Goal: Find specific page/section: Find specific page/section

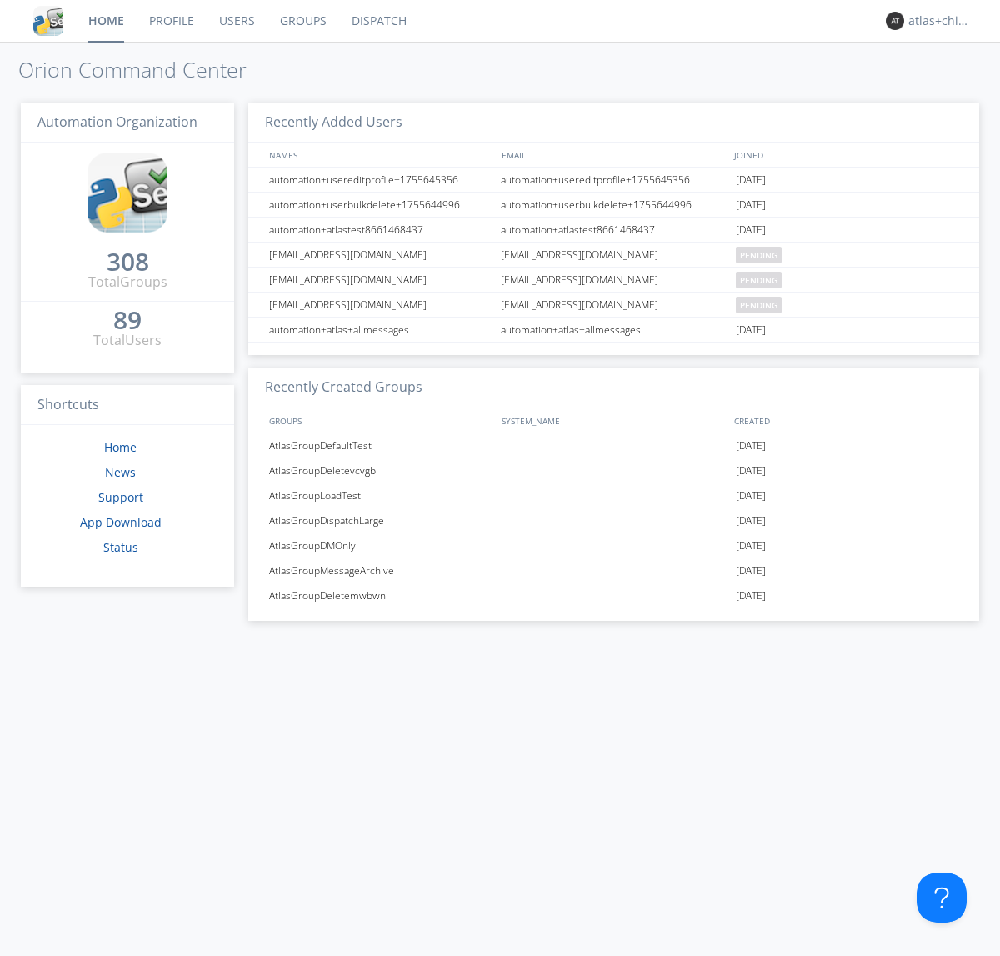
click at [378, 21] on link "Dispatch" at bounding box center [379, 21] width 80 height 42
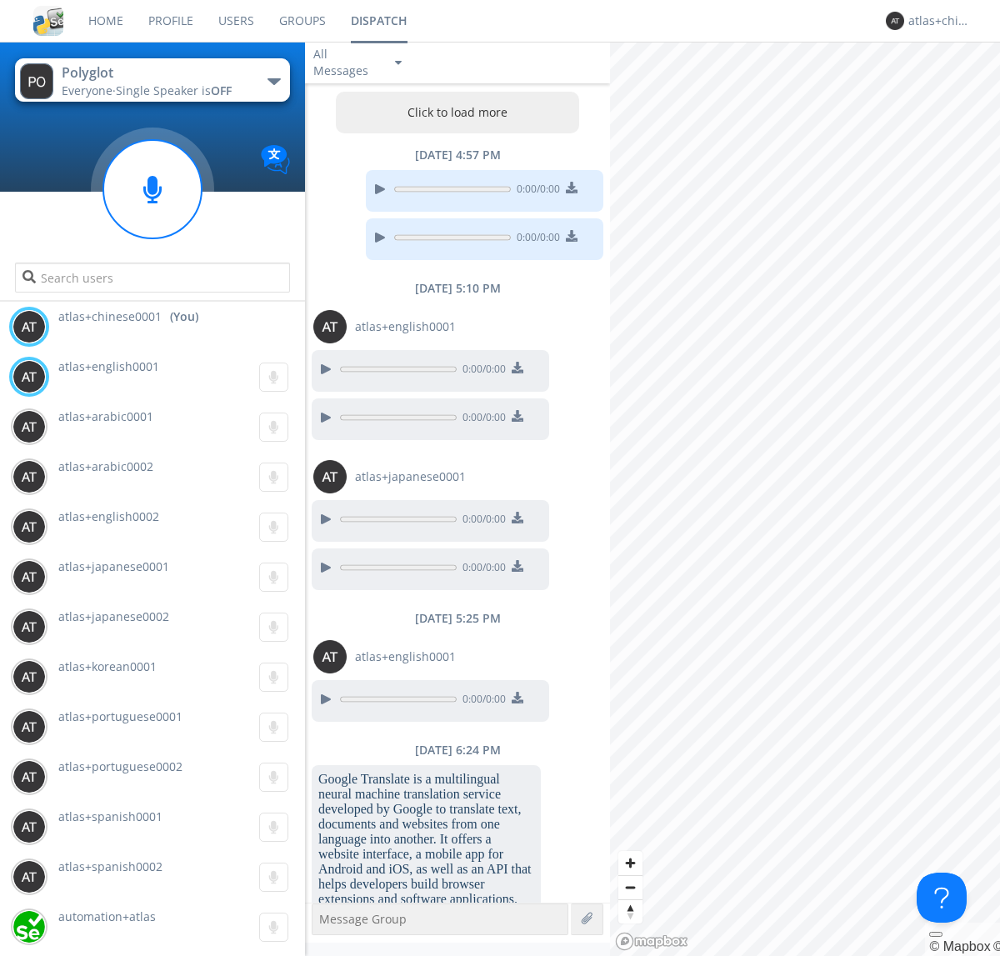
click at [453, 113] on button "Click to load more" at bounding box center [458, 113] width 244 height 42
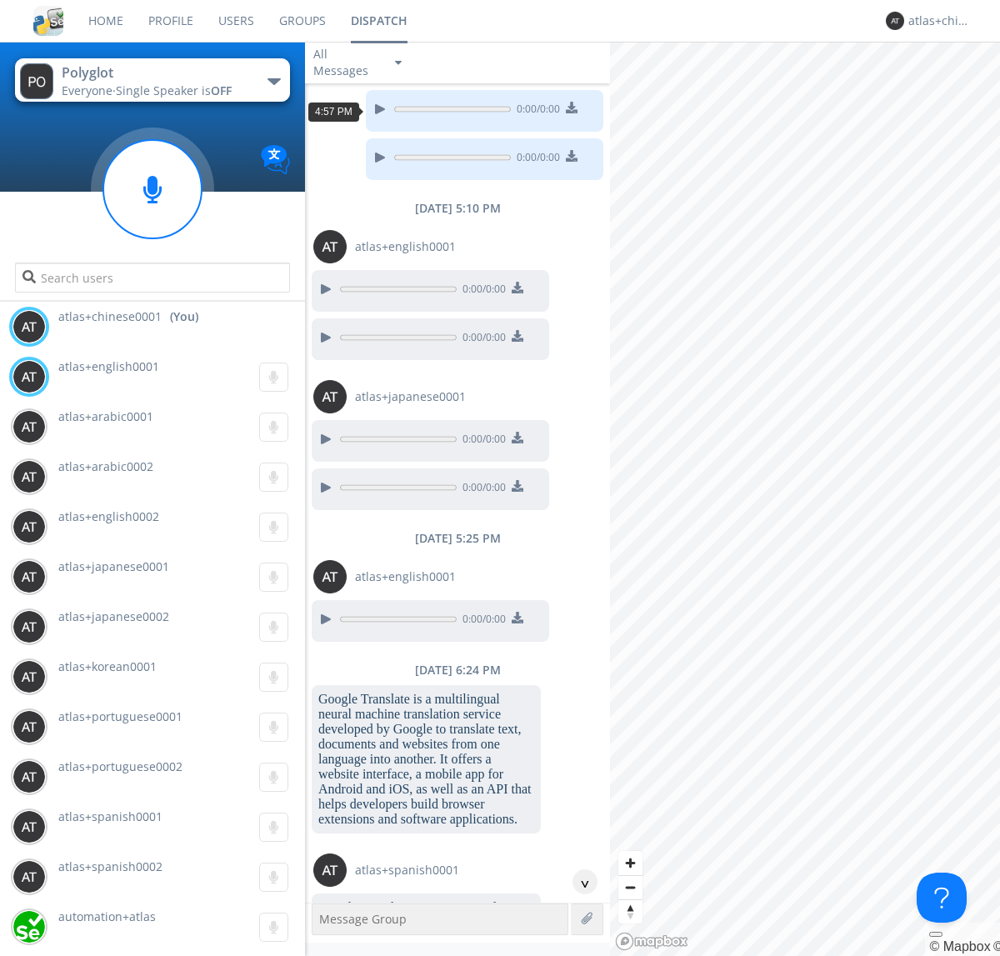
scroll to position [80, 0]
click at [579, 882] on div "^" at bounding box center [585, 881] width 25 height 25
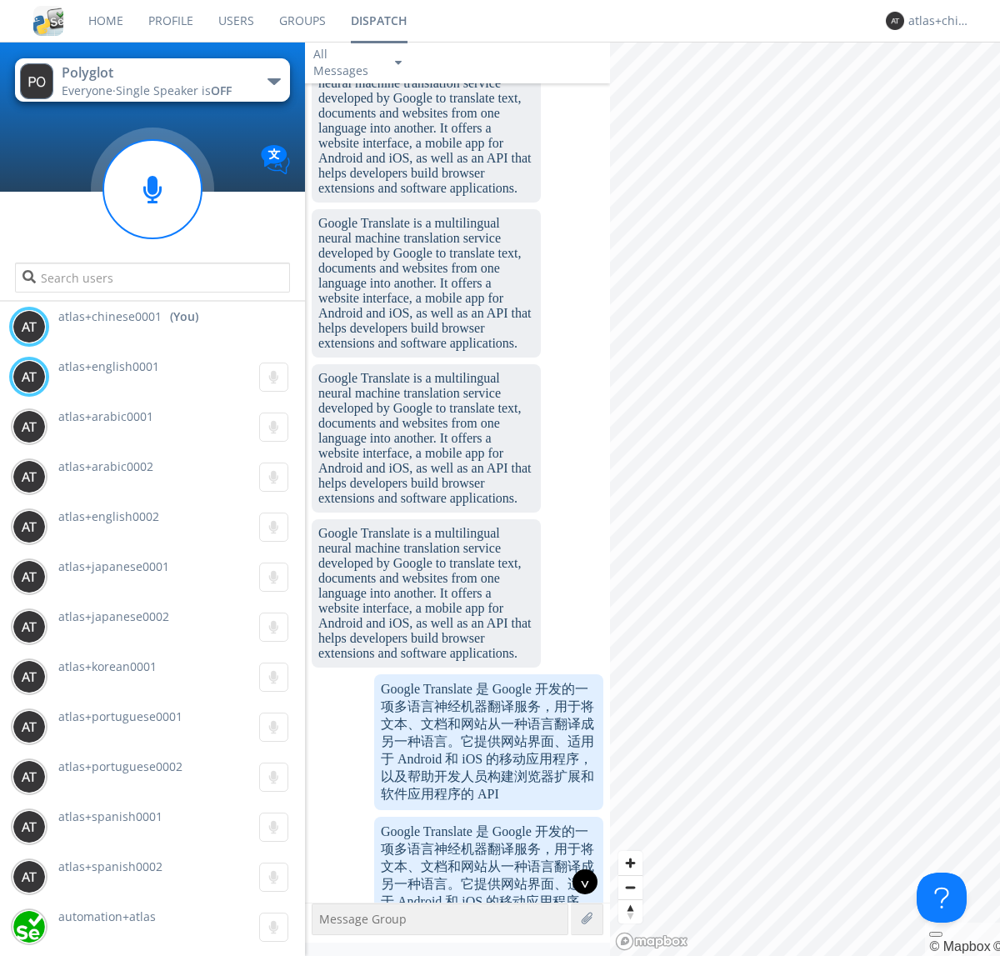
scroll to position [1863, 0]
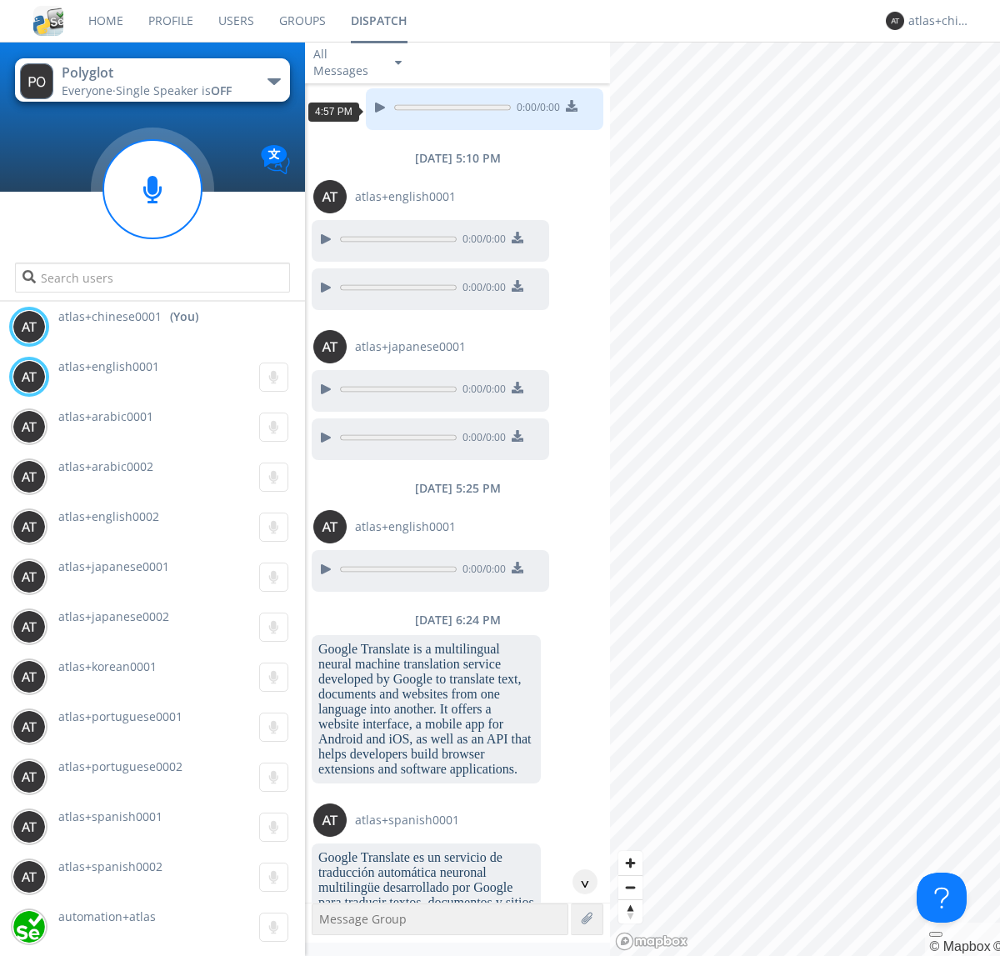
scroll to position [30, 0]
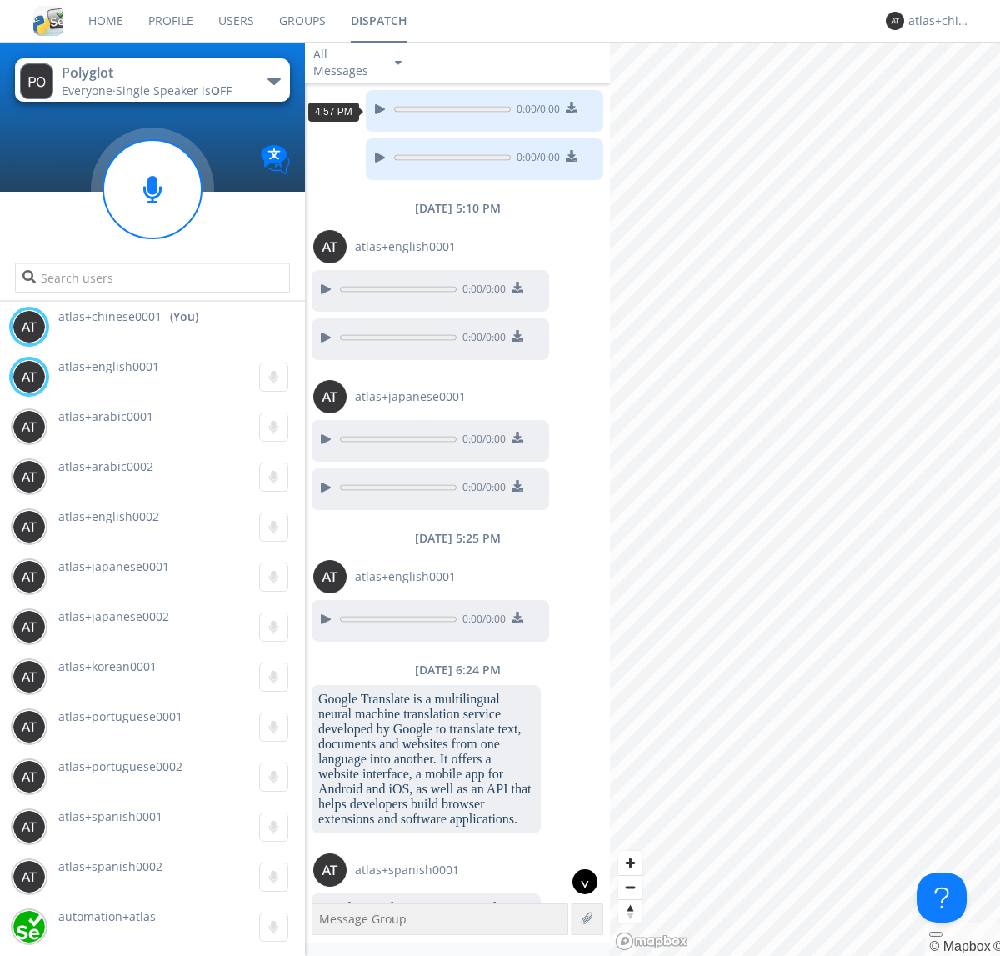
click at [579, 882] on div "^" at bounding box center [585, 881] width 25 height 25
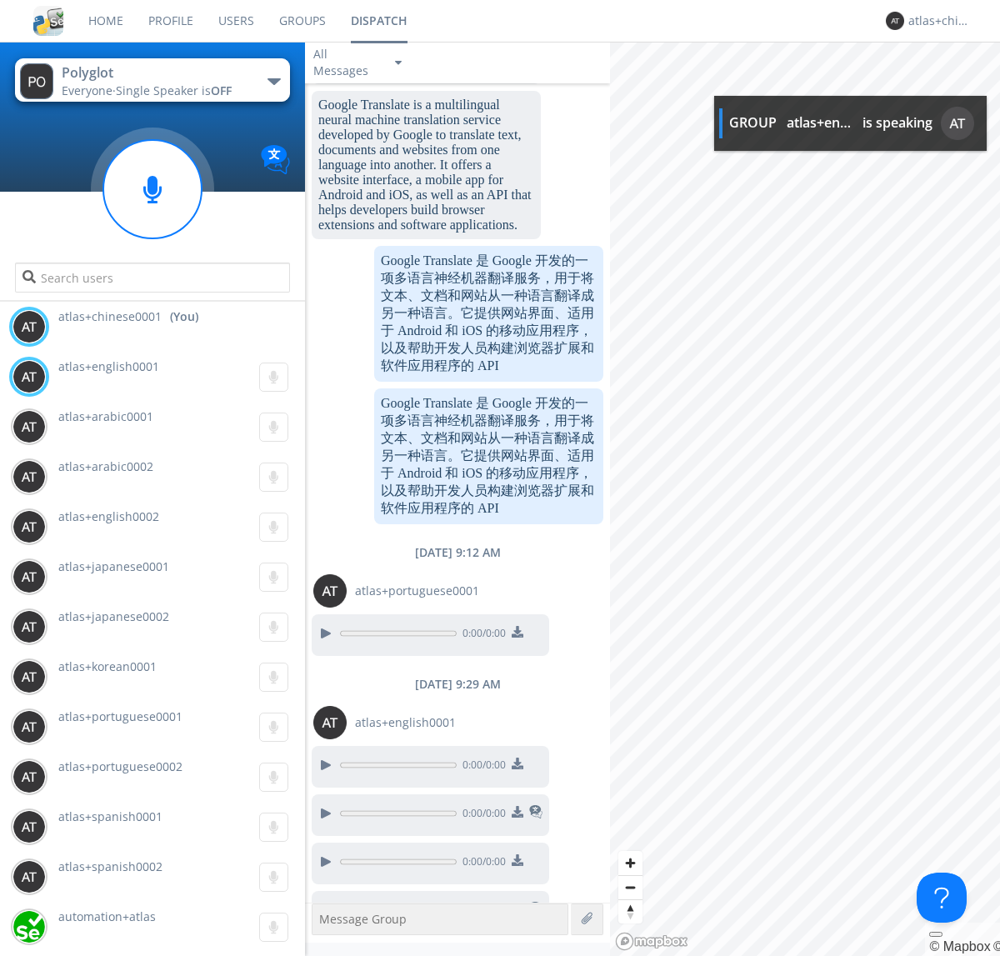
scroll to position [1910, 0]
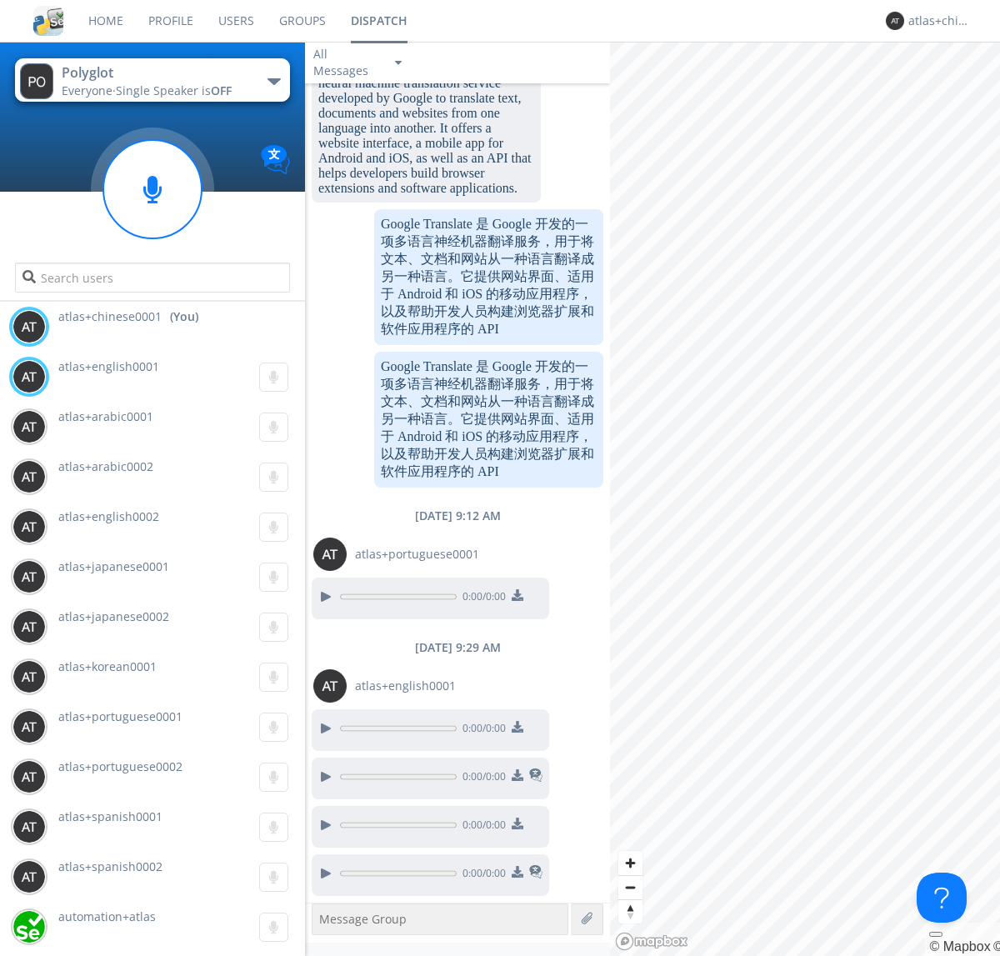
click at [517, 874] on img at bounding box center [518, 872] width 12 height 12
